Goal: Communication & Community: Answer question/provide support

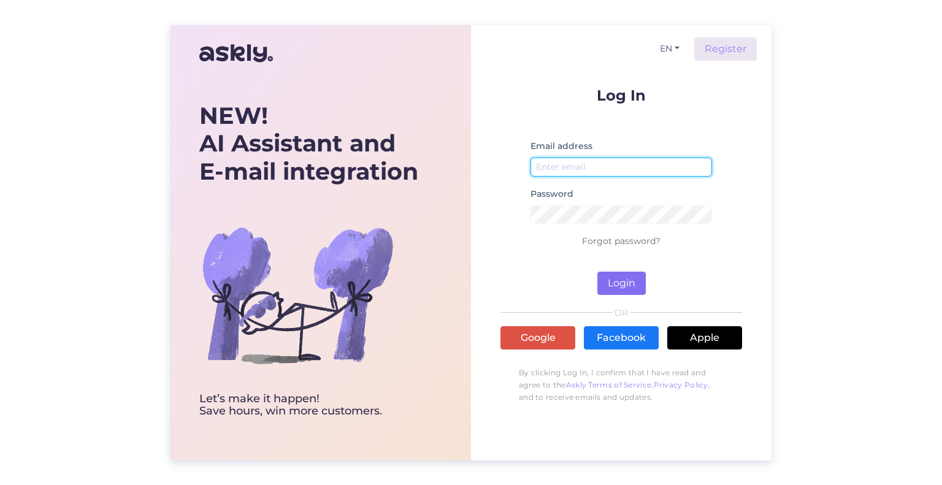
type input "[EMAIL_ADDRESS][DOMAIN_NAME]"
click at [618, 278] on button "Login" at bounding box center [621, 283] width 48 height 23
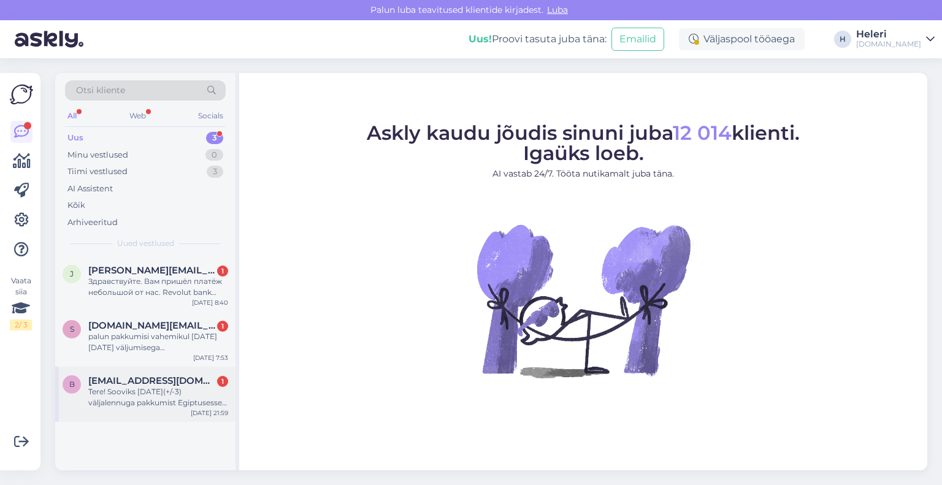
click at [162, 391] on div "Tere! Sooviks [DATE](+/-3) väljalennuga pakkumist Egiptusesse. 6-8ööd, 6inimest…" at bounding box center [158, 397] width 140 height 22
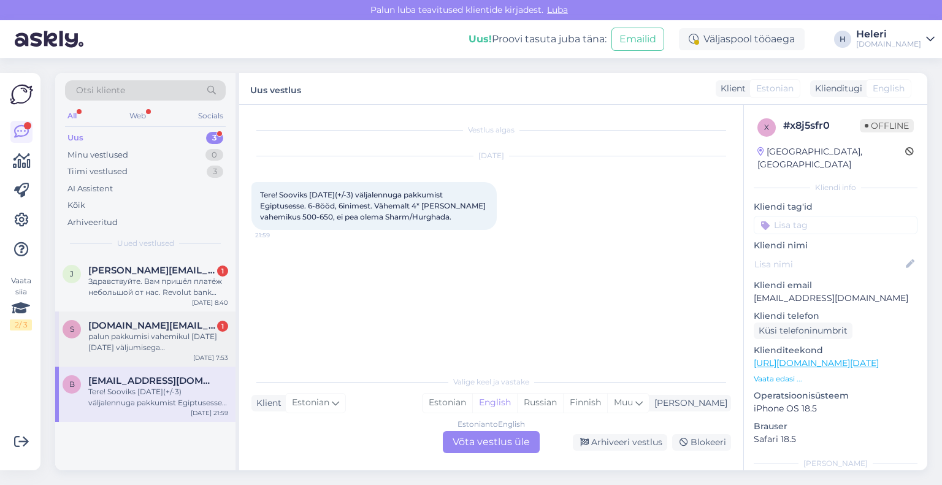
click at [171, 342] on div "palun pakkumisi vahemikul [DATE] [DATE] väljumisega [DEMOGRAPHIC_DATA], Hind üh…" at bounding box center [158, 342] width 140 height 22
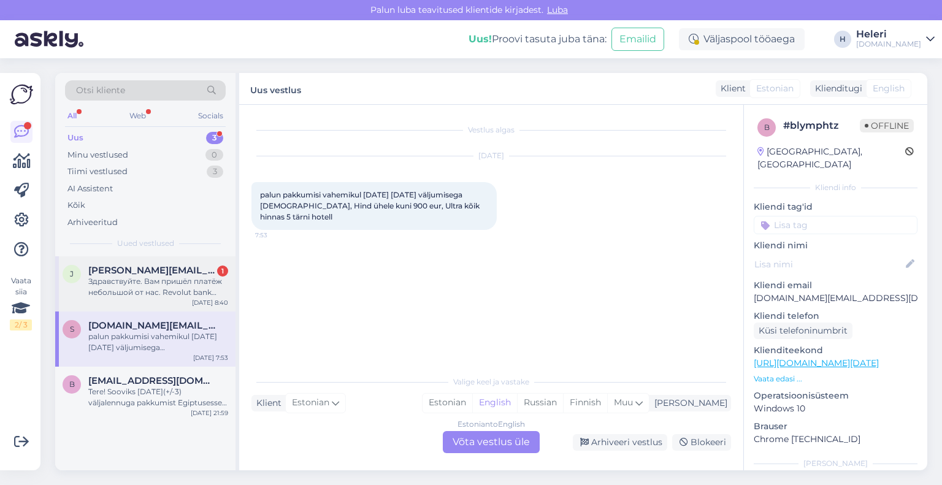
click at [164, 284] on div "Здравствуйте. Вам пришёл платёж небольшой от нас. Revolut bank Ahmetsina" at bounding box center [158, 287] width 140 height 22
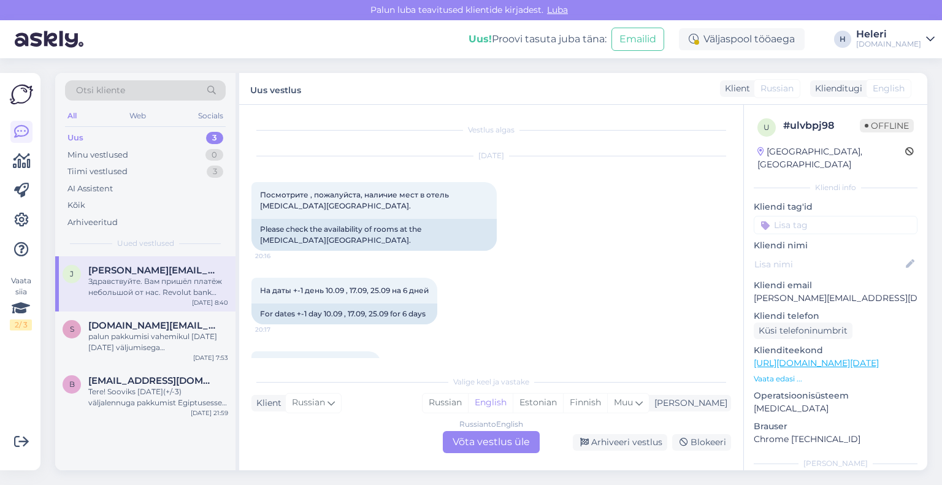
scroll to position [7404, 0]
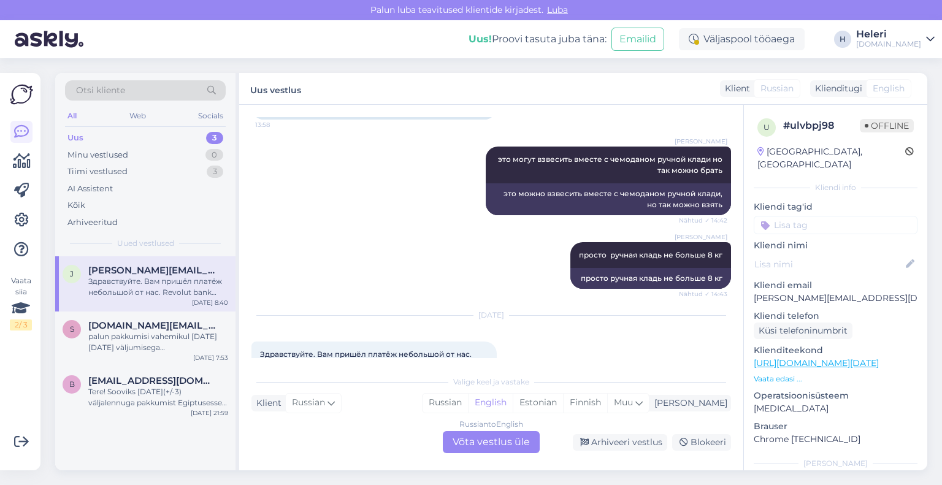
click at [500, 437] on div "Russian to English Võta vestlus üle" at bounding box center [491, 442] width 97 height 22
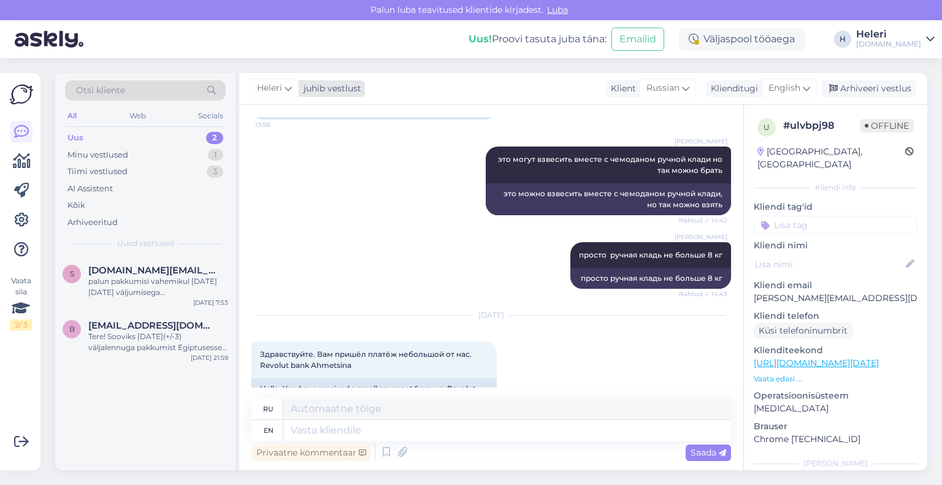
click at [287, 88] on icon at bounding box center [288, 88] width 7 height 13
type input "ta"
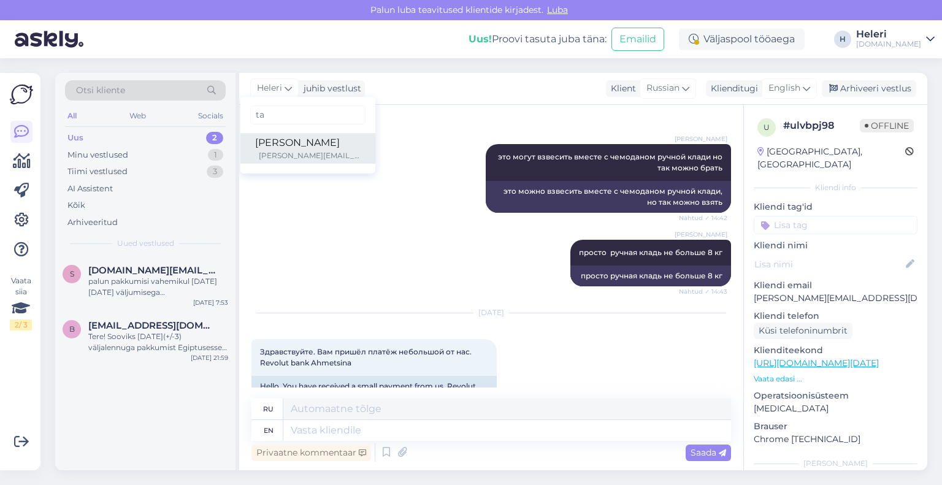
click at [281, 155] on div "[PERSON_NAME][EMAIL_ADDRESS][DOMAIN_NAME]" at bounding box center [310, 155] width 102 height 11
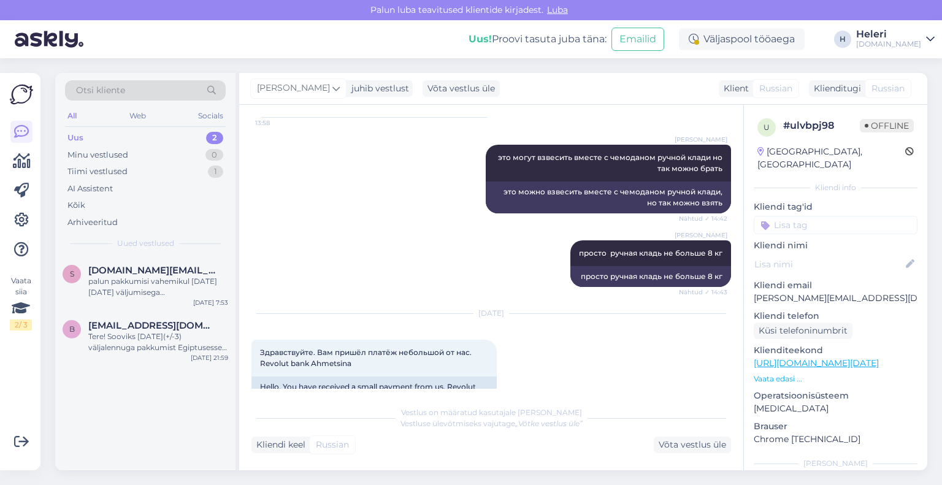
scroll to position [7470, 0]
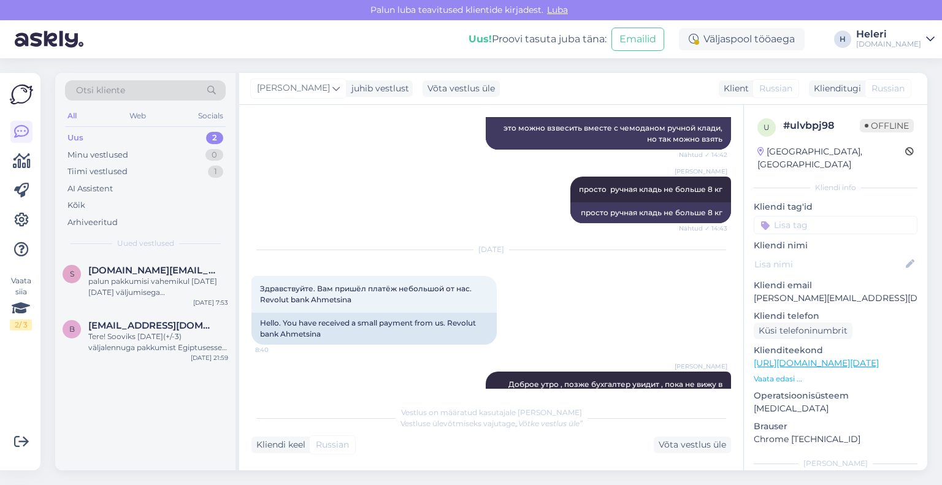
click at [150, 137] on div "Uus 2" at bounding box center [145, 137] width 161 height 17
click at [147, 325] on span "[EMAIL_ADDRESS][DOMAIN_NAME]" at bounding box center [152, 325] width 128 height 11
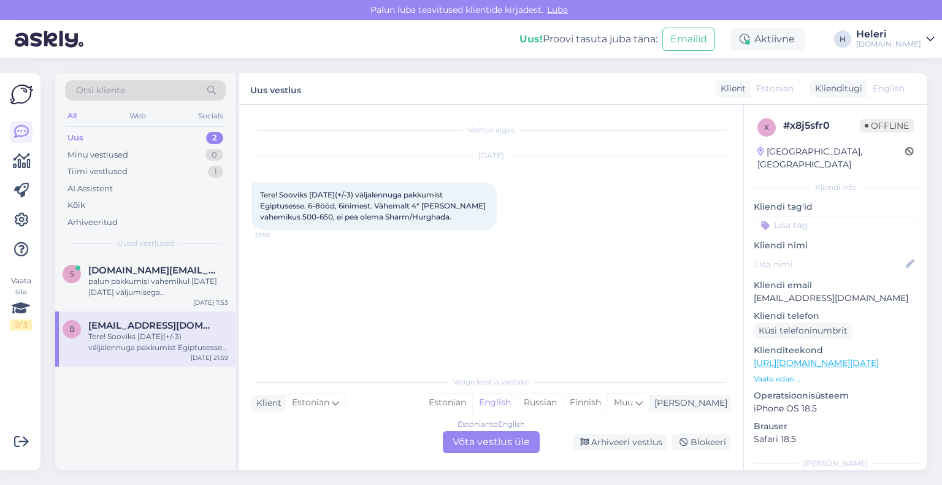
click at [488, 439] on div "Estonian to English Võta vestlus üle" at bounding box center [491, 442] width 97 height 22
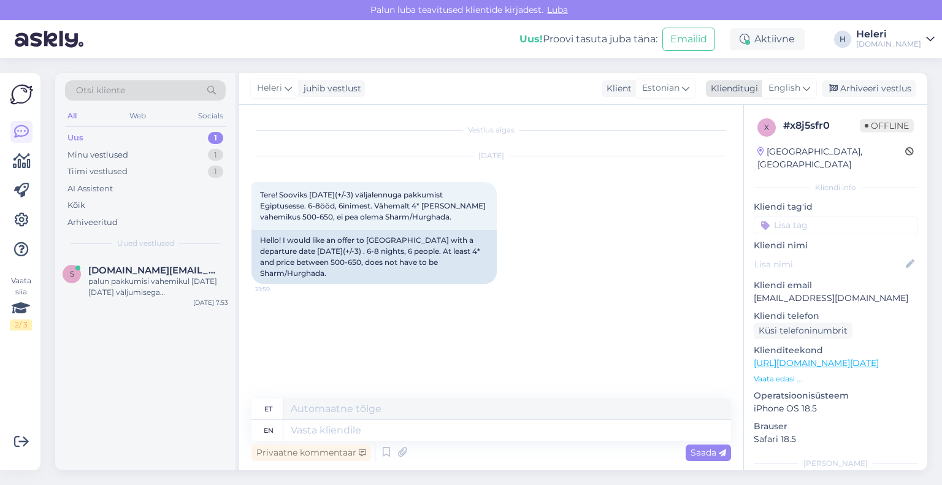
click at [789, 85] on span "English" at bounding box center [785, 88] width 32 height 13
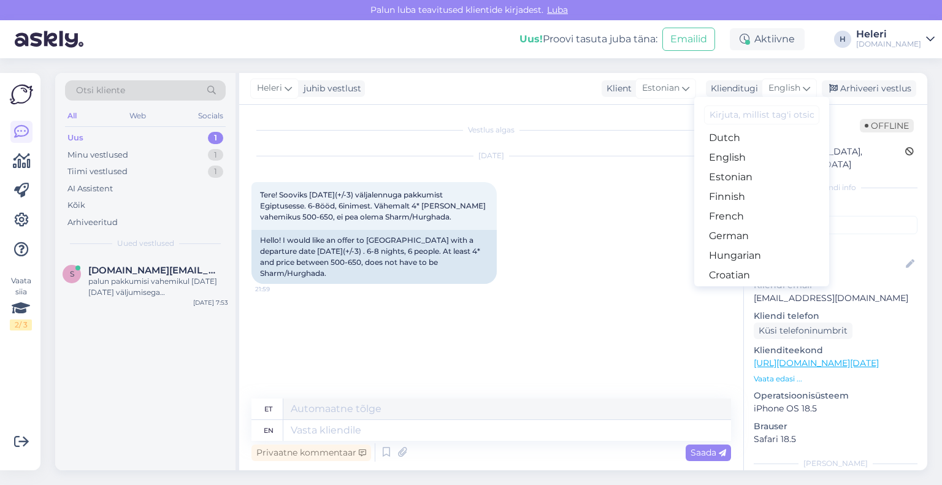
scroll to position [123, 0]
click at [764, 181] on link "Estonian" at bounding box center [761, 177] width 135 height 20
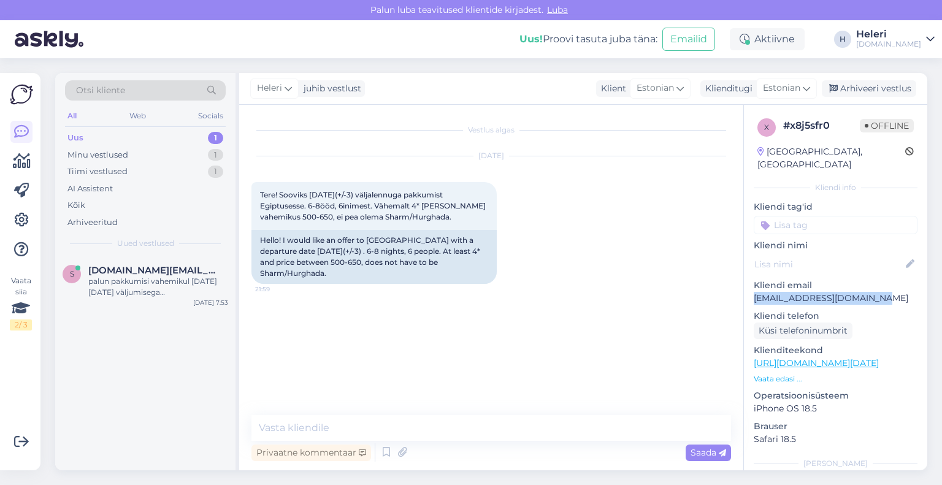
drag, startPoint x: 750, startPoint y: 287, endPoint x: 899, endPoint y: 284, distance: 149.1
click at [905, 283] on div "x # x8j5sfr0 Offline [GEOGRAPHIC_DATA], [GEOGRAPHIC_DATA] Kliendi info Kliendi …" at bounding box center [835, 363] width 183 height 517
copy p "[EMAIL_ADDRESS][DOMAIN_NAME]"
click at [407, 429] on textarea at bounding box center [491, 428] width 480 height 26
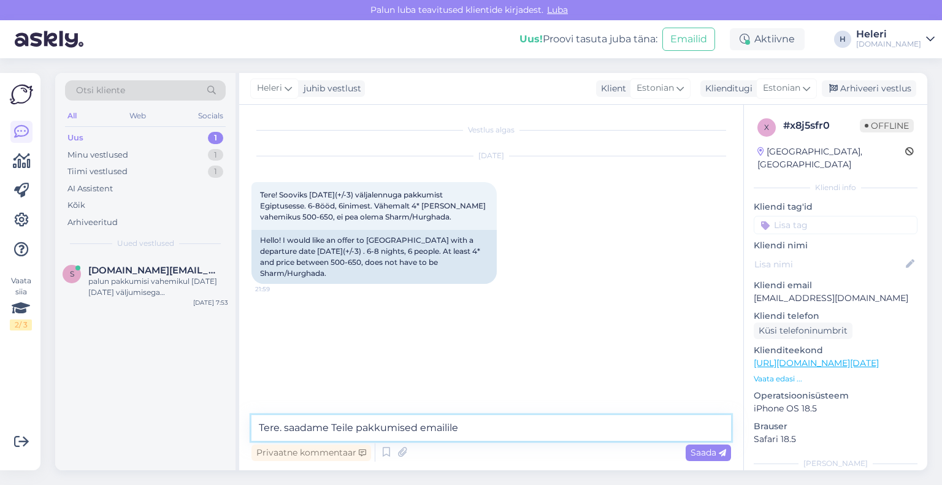
paste textarea "[EMAIL_ADDRESS][DOMAIN_NAME]"
click at [709, 429] on textarea "Tere. saadame Teile pakkumised emailile [EMAIL_ADDRESS][DOMAIN_NAME] tänase päe…" at bounding box center [491, 428] width 480 height 26
click at [283, 431] on textarea "Tere. saadame Teile pakkumised emailile [EMAIL_ADDRESS][DOMAIN_NAME] tänase päe…" at bounding box center [491, 428] width 480 height 26
type textarea "Tere. Saadame Teile pakkumised emailile [EMAIL_ADDRESS][DOMAIN_NAME] tänase päe…"
click at [710, 451] on span "Saada" at bounding box center [709, 452] width 36 height 11
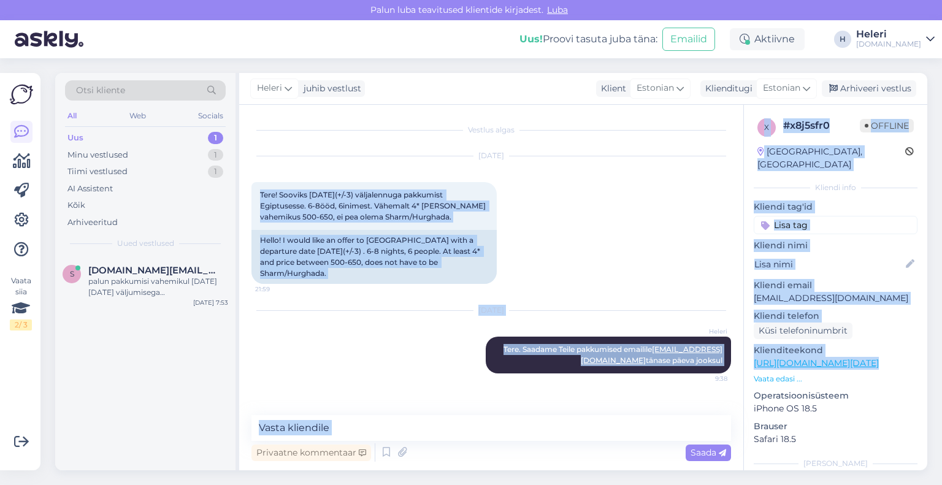
drag, startPoint x: 258, startPoint y: 191, endPoint x: 746, endPoint y: 359, distance: 516.5
click at [746, 359] on div "Vestlus algas [DATE] Tere! Sooviks [DATE](+/-3) väljalennuga pakkumist Egiptuse…" at bounding box center [583, 288] width 688 height 366
click at [692, 384] on div "Vestlus algas [DATE] Tere! Sooviks [DATE](+/-3) väljalennuga pakkumist Egiptuse…" at bounding box center [496, 260] width 491 height 287
click at [537, 254] on div "[DATE] Tere! Sooviks [DATE](+/-3) väljalennuga pakkumist Egiptusesse. 6-8ööd, 6…" at bounding box center [491, 220] width 480 height 155
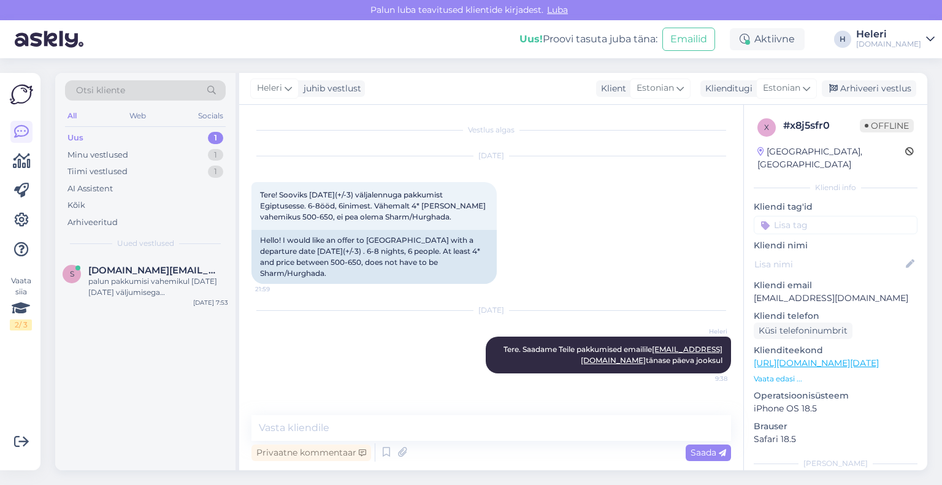
drag, startPoint x: 251, startPoint y: 193, endPoint x: 731, endPoint y: 359, distance: 508.2
click at [731, 359] on div "Vestlus algas [DATE] Tere! Sooviks [DATE](+/-3) väljalennuga pakkumist Egiptuse…" at bounding box center [496, 260] width 491 height 287
copy div "Tere! Sooviks [DATE](+/-3) väljalennuga pakkumist Egiptusesse. 6-8ööd, 6inimest…"
click at [871, 88] on div "Arhiveeri vestlus" at bounding box center [869, 88] width 94 height 17
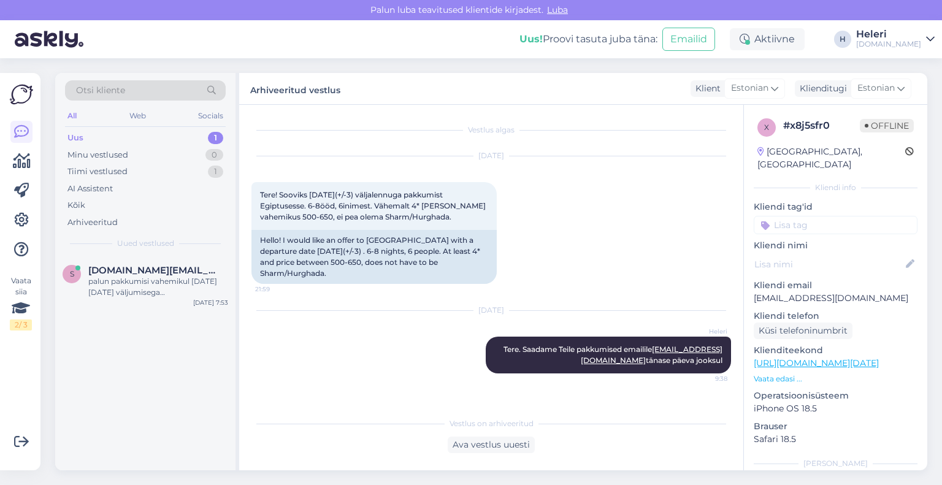
click at [153, 137] on div "Uus 1" at bounding box center [145, 137] width 161 height 17
click at [159, 277] on div "palun pakkumisi vahemikul [DATE] [DATE] väljumisega [DEMOGRAPHIC_DATA], Hind üh…" at bounding box center [158, 287] width 140 height 22
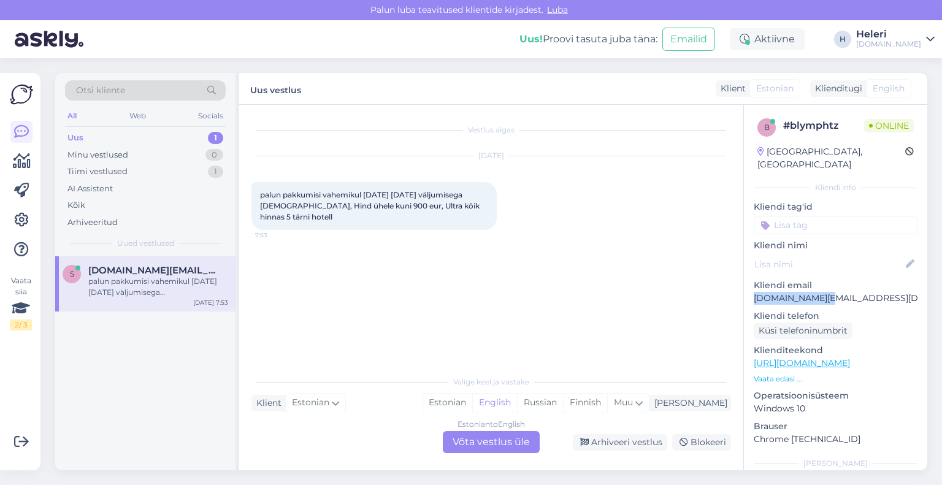
drag, startPoint x: 753, startPoint y: 285, endPoint x: 791, endPoint y: 286, distance: 37.4
click at [851, 289] on div "b # blymphtz Online [GEOGRAPHIC_DATA], [GEOGRAPHIC_DATA] Kliendi info Kliendi t…" at bounding box center [835, 363] width 183 height 517
copy p "[DOMAIN_NAME][EMAIL_ADDRESS][DOMAIN_NAME]"
click at [507, 440] on div "Estonian to English Võta vestlus üle" at bounding box center [491, 442] width 97 height 22
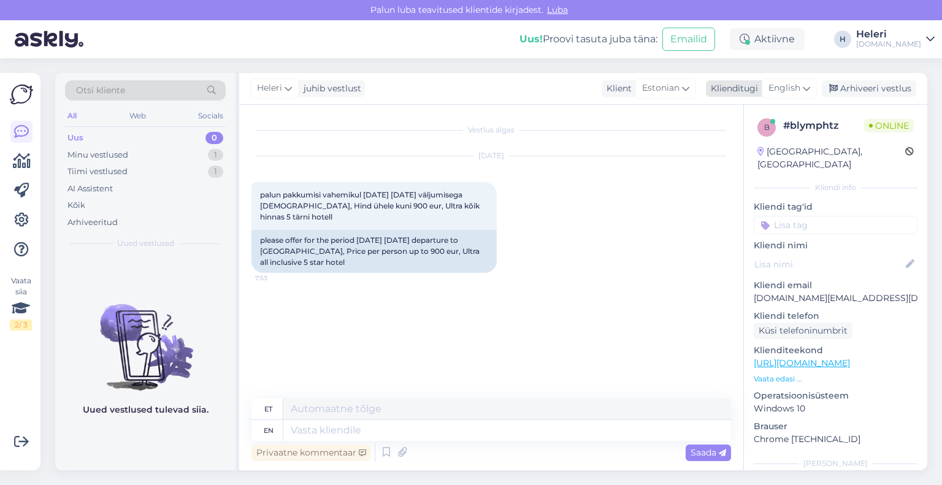
click at [783, 84] on span "English" at bounding box center [785, 88] width 32 height 13
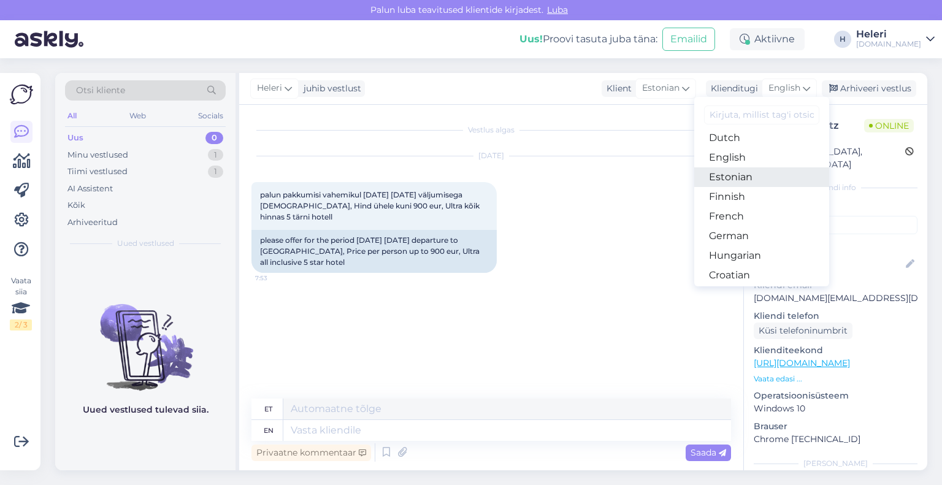
click at [736, 178] on link "Estonian" at bounding box center [761, 177] width 135 height 20
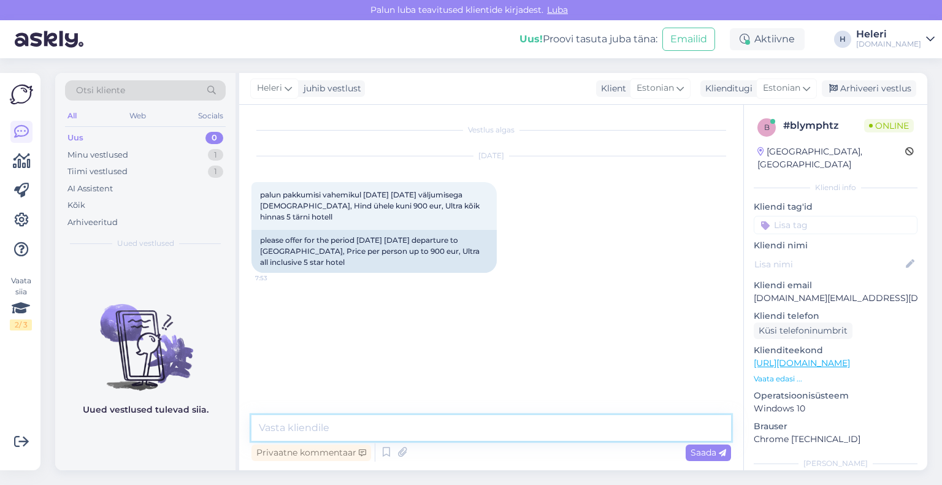
drag, startPoint x: 422, startPoint y: 431, endPoint x: 413, endPoint y: 426, distance: 10.4
click at [421, 431] on textarea at bounding box center [491, 428] width 480 height 26
click at [464, 430] on textarea "Tere. Pakkumis etegemiseks palun täpsusage kas reisijaid on 1 või 2?" at bounding box center [491, 428] width 480 height 26
click at [399, 426] on textarea "Tere. Pakkumis etegemiseks palun täpsustage kas reisijaid on 1 või 2?" at bounding box center [491, 428] width 480 height 26
click at [335, 429] on textarea "Tere. Pakkumis etegemiseks palun täpsustage kas reisijaid on 1 või 2?" at bounding box center [491, 428] width 480 height 26
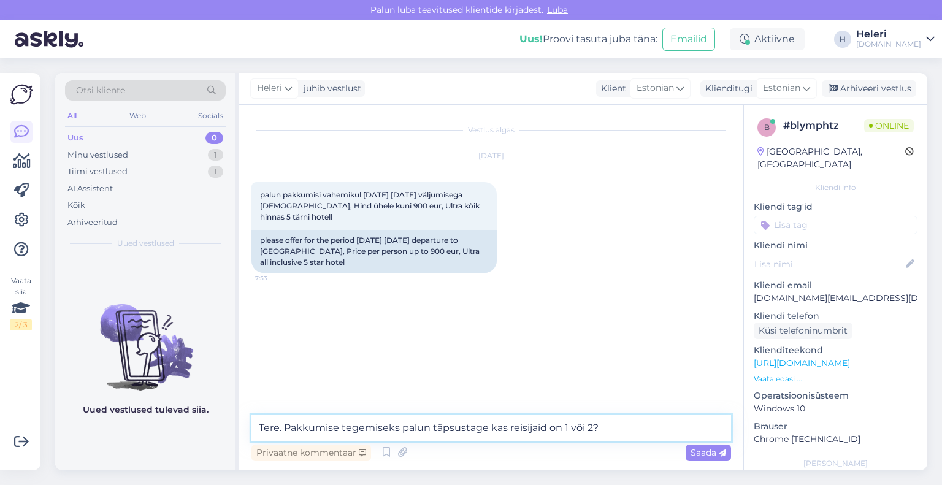
drag, startPoint x: 489, startPoint y: 427, endPoint x: 591, endPoint y: 429, distance: 101.8
click at [591, 429] on textarea "Tere. Pakkumise tegemiseks palun täpsustage kas reisijaid on 1 või 2?" at bounding box center [491, 428] width 480 height 26
type textarea "Tere. Pakkumise tegemiseks palun täpsustage kui palju on reisijaid?"
click at [696, 449] on span "Saada" at bounding box center [709, 452] width 36 height 11
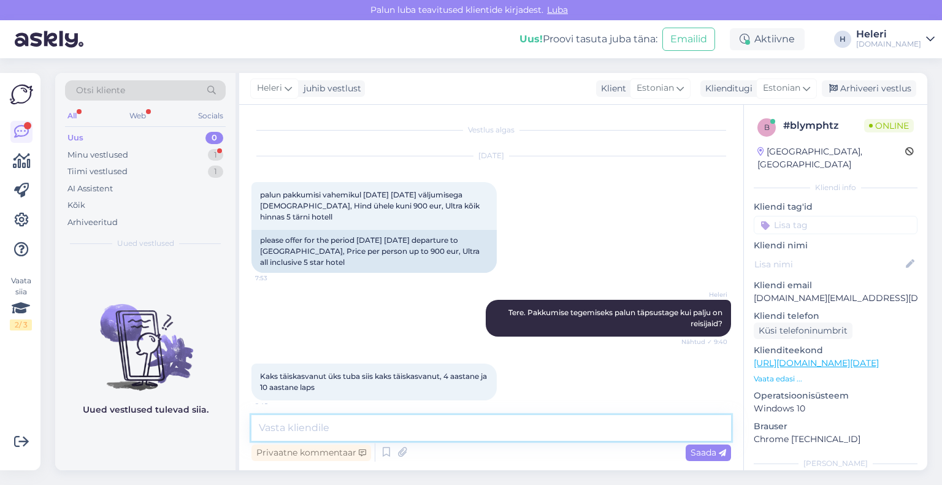
click at [359, 424] on textarea at bounding box center [491, 428] width 480 height 26
drag, startPoint x: 755, startPoint y: 286, endPoint x: 836, endPoint y: 283, distance: 81.0
click at [836, 283] on div "b # blymphtz Online [GEOGRAPHIC_DATA], [GEOGRAPHIC_DATA] Kliendi info Kliendi t…" at bounding box center [835, 363] width 183 height 517
copy p "[DOMAIN_NAME][EMAIL_ADDRESS][DOMAIN_NAME]"
click at [488, 426] on textarea at bounding box center [491, 428] width 480 height 26
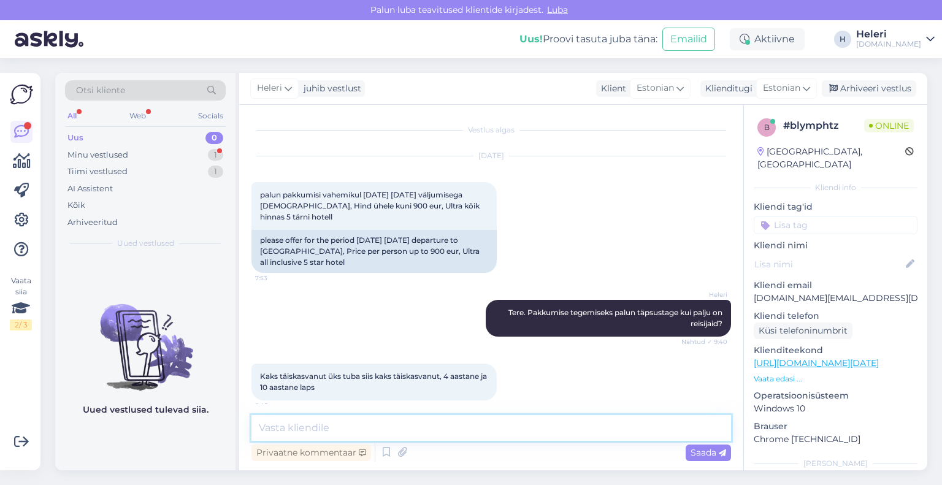
click at [488, 426] on textarea at bounding box center [491, 428] width 480 height 26
drag, startPoint x: 778, startPoint y: 283, endPoint x: 822, endPoint y: 284, distance: 43.6
click at [836, 282] on div "b # blymphtz Online [GEOGRAPHIC_DATA], [GEOGRAPHIC_DATA] Kliendi info Kliendi t…" at bounding box center [835, 363] width 183 height 517
copy p "[DOMAIN_NAME][EMAIL_ADDRESS][DOMAIN_NAME]"
paste textarea "[DOMAIN_NAME][EMAIL_ADDRESS][DOMAIN_NAME]"
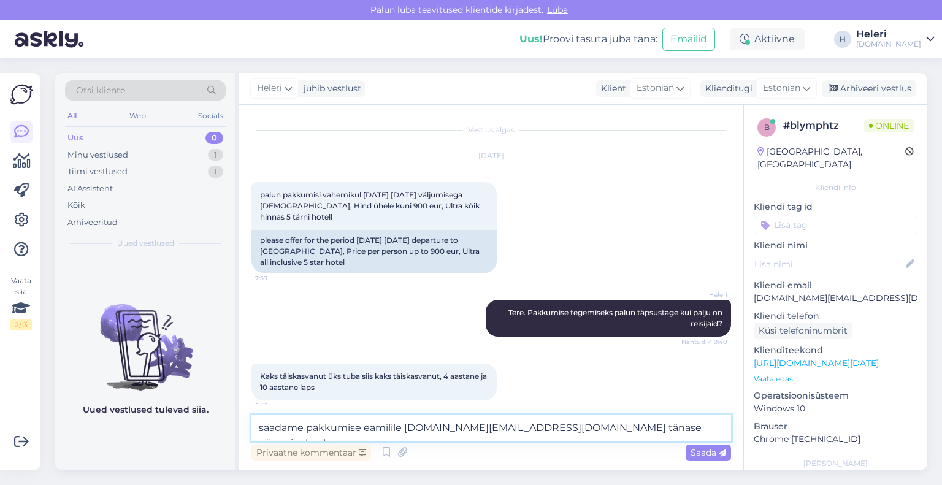
click at [373, 431] on textarea "saadame pakkumise eamilile [DOMAIN_NAME][EMAIL_ADDRESS][DOMAIN_NAME] tänase päe…" at bounding box center [491, 428] width 480 height 26
drag, startPoint x: 401, startPoint y: 430, endPoint x: 369, endPoint y: 429, distance: 31.9
click at [369, 429] on textarea "saadame pakkumise eamilile [DOMAIN_NAME][EMAIL_ADDRESS][DOMAIN_NAME] tänase päe…" at bounding box center [491, 428] width 480 height 26
click at [594, 420] on textarea "saadame pakkumise emailile [DOMAIN_NAME][EMAIL_ADDRESS][DOMAIN_NAME] tänase päe…" at bounding box center [491, 428] width 480 height 26
click at [360, 433] on textarea "saadame pakkumise emailile [DOMAIN_NAME][EMAIL_ADDRESS][DOMAIN_NAME] tänase päe…" at bounding box center [491, 428] width 480 height 26
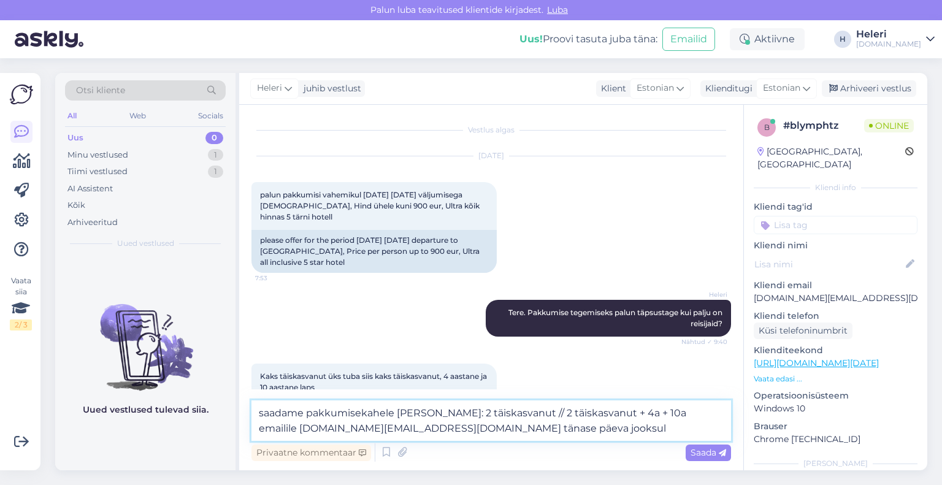
click at [360, 420] on textarea "saadame pakkumisekahele [PERSON_NAME]: 2 täiskasvanut // 2 täiskasvanut + 4a + …" at bounding box center [491, 421] width 480 height 40
click at [342, 431] on textarea "saadame pakkumise [PERSON_NAME]: 2 täiskasvanut // 2 täiskasvanut + 4a + 10a em…" at bounding box center [491, 421] width 480 height 40
click at [423, 425] on textarea "saadame pakkumise [PERSON_NAME]: 2 täiskasvanut // 2 täiskasvanut + 4a + 10a em…" at bounding box center [491, 421] width 480 height 40
click at [442, 431] on textarea "saadame pakkumise [PERSON_NAME]: 2 täiskasvanut // 2 täiskasvanut + 4a + 10a em…" at bounding box center [491, 421] width 480 height 40
type textarea "saadame pakkumise [PERSON_NAME]: 2 täiskasvanut // 2 täiskasvanut + 4a + 10a em…"
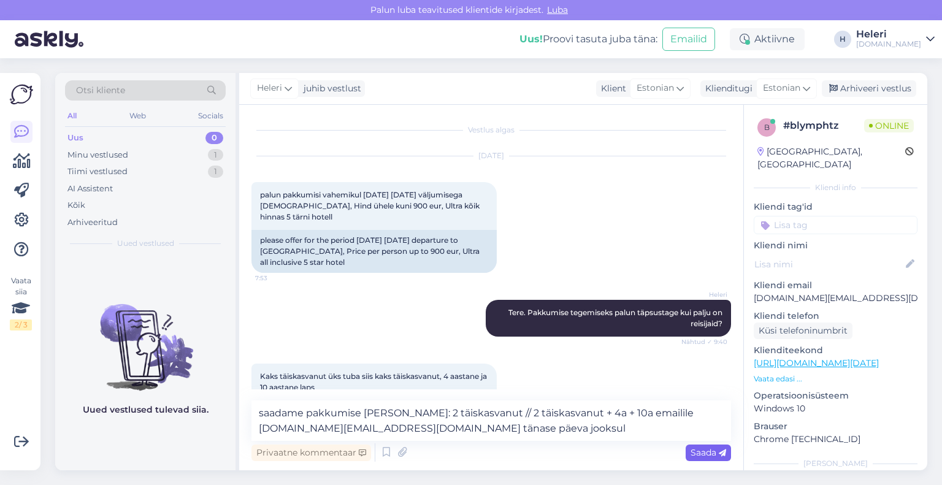
click at [702, 451] on span "Saada" at bounding box center [709, 452] width 36 height 11
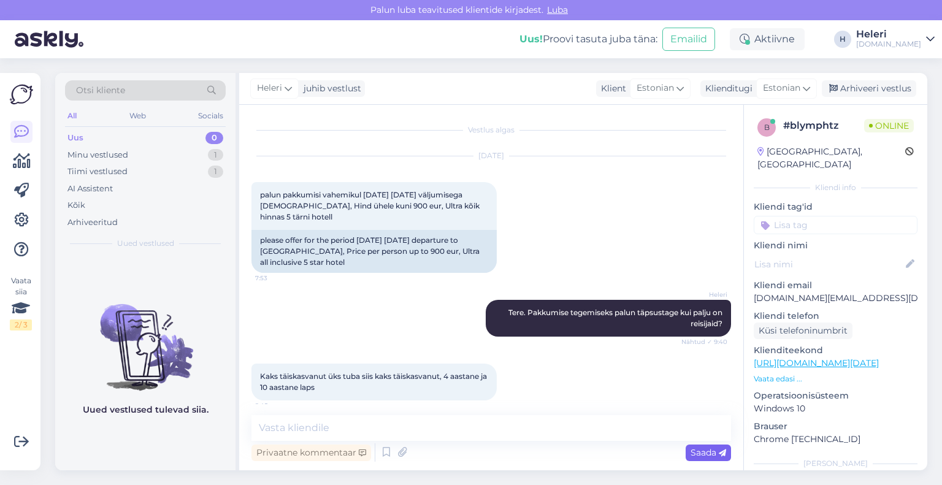
scroll to position [74, 0]
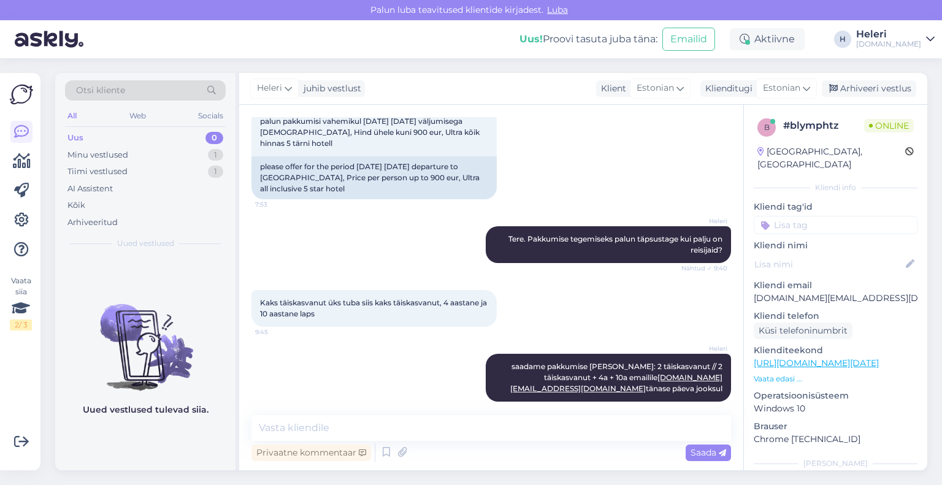
click at [589, 308] on div "Kaks täiskasvanut üks tuba siis kaks täiskasvanut, 4 aastane ja 10 aastane laps…" at bounding box center [491, 309] width 480 height 64
click at [858, 88] on div "Arhiveeri vestlus" at bounding box center [869, 88] width 94 height 17
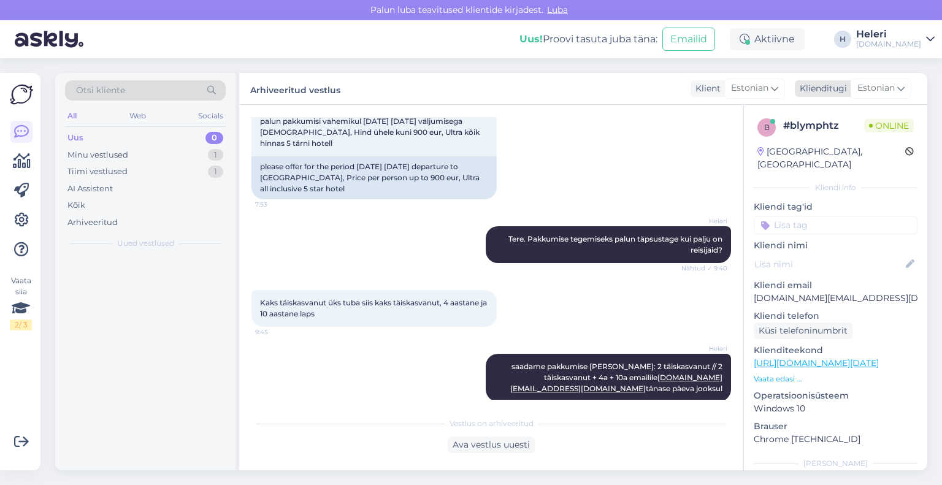
scroll to position [77, 0]
